Goal: Check status: Check status

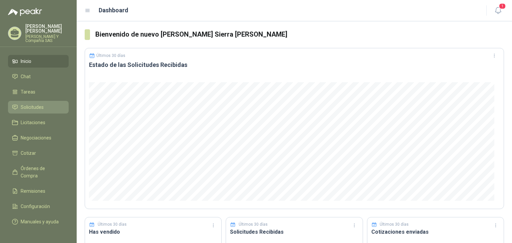
click at [34, 104] on span "Solicitudes" at bounding box center [32, 107] width 23 height 7
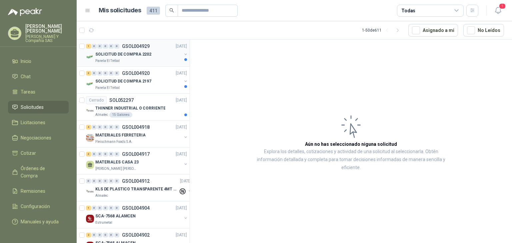
click at [124, 58] on div "Panela El Trébol" at bounding box center [138, 60] width 86 height 5
click at [41, 109] on span "Solicitudes" at bounding box center [32, 107] width 23 height 7
click at [132, 55] on p "SOLICITUD DE COMPRA 2202" at bounding box center [123, 54] width 56 height 6
